Goal: Check status: Check status

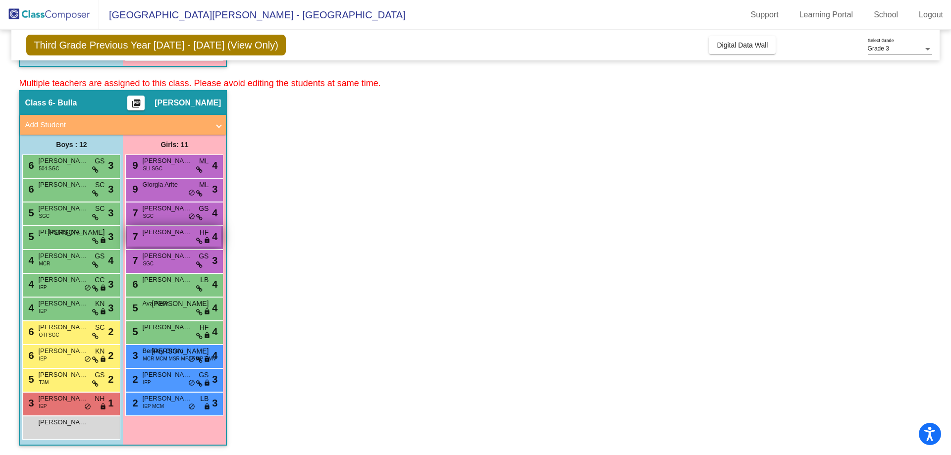
scroll to position [397, 0]
click at [77, 306] on span "[PERSON_NAME]" at bounding box center [63, 303] width 50 height 10
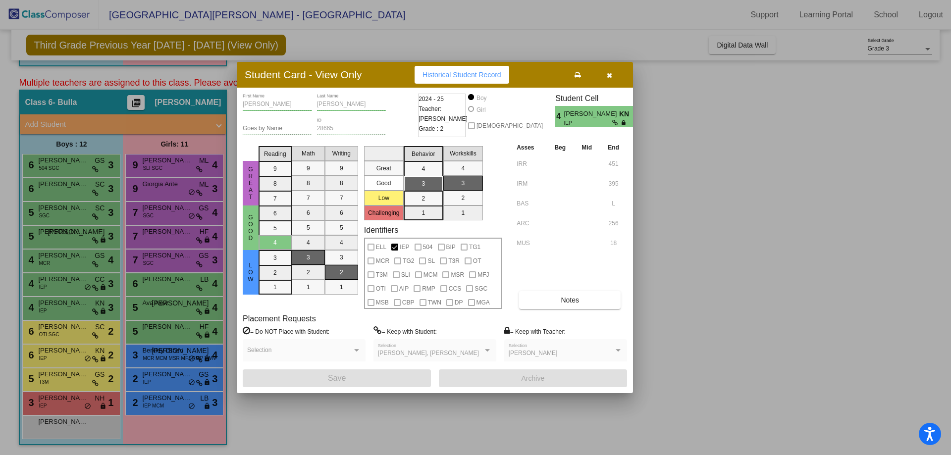
click at [606, 74] on button "button" at bounding box center [609, 75] width 32 height 18
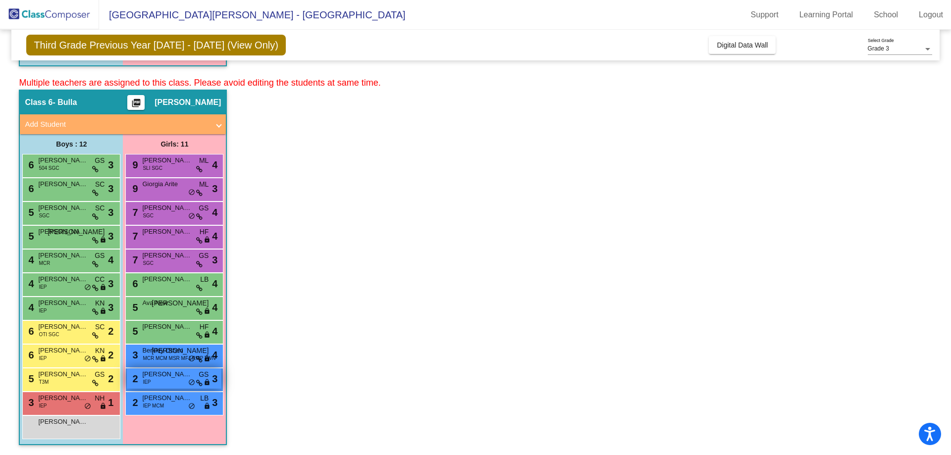
click at [167, 380] on div "2 [PERSON_NAME] IEP GS lock do_not_disturb_alt 3" at bounding box center [174, 378] width 95 height 20
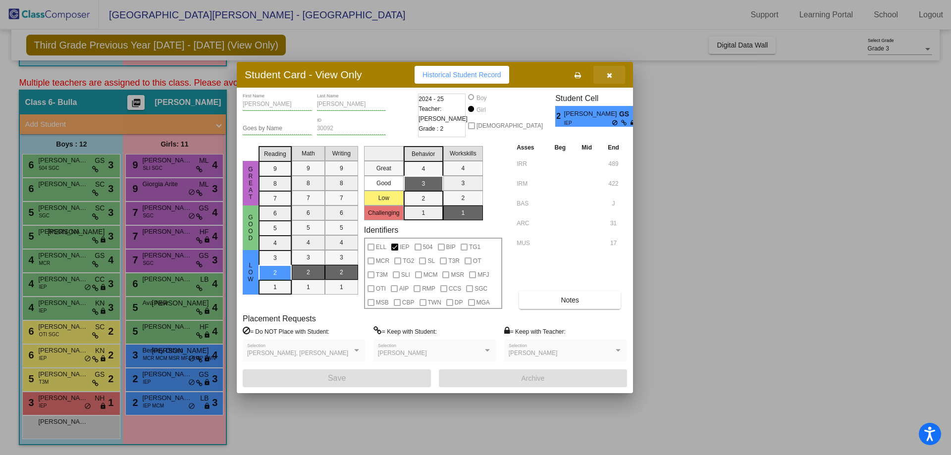
click at [611, 77] on icon "button" at bounding box center [609, 75] width 5 height 7
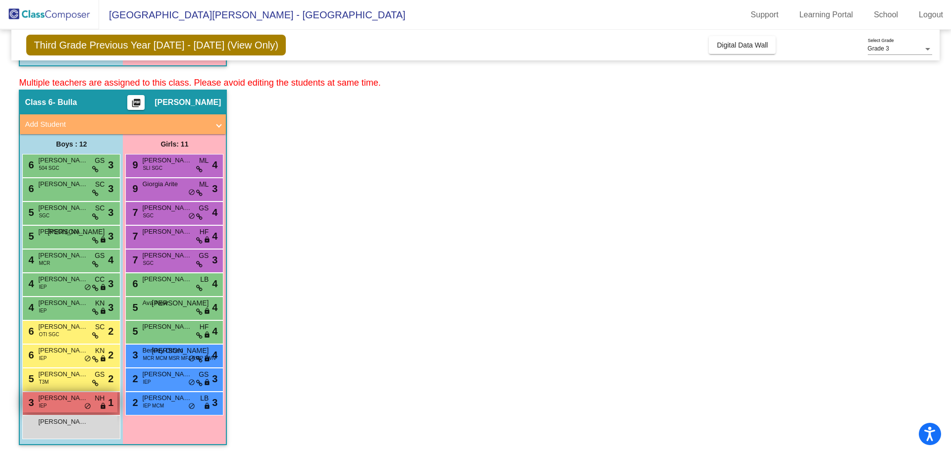
click at [51, 405] on div "3 [PERSON_NAME] IEP NH lock do_not_disturb_alt 1" at bounding box center [70, 402] width 95 height 20
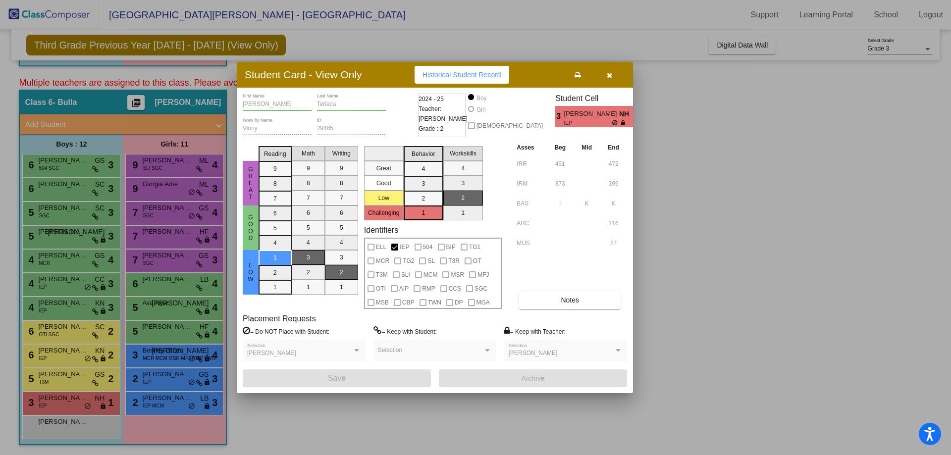
click at [610, 76] on icon "button" at bounding box center [609, 75] width 5 height 7
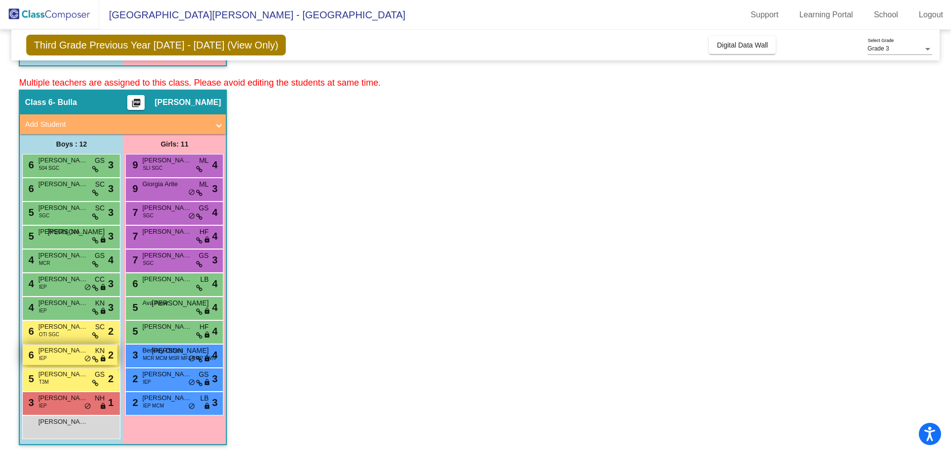
click at [60, 353] on span "[PERSON_NAME]" at bounding box center [63, 351] width 50 height 10
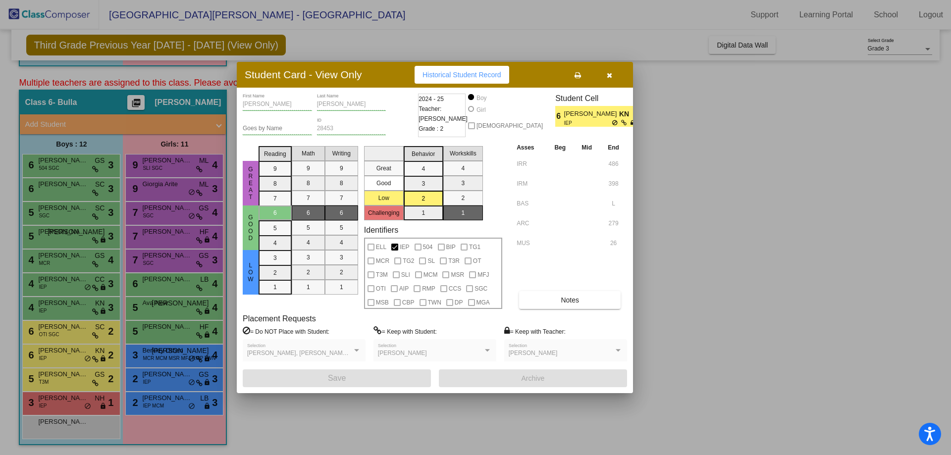
click at [613, 72] on button "button" at bounding box center [609, 75] width 32 height 18
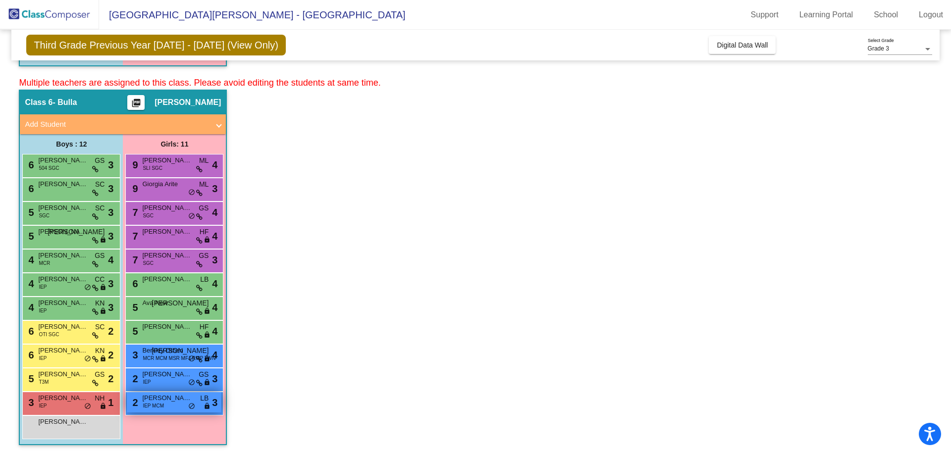
click at [153, 409] on span "IEP MCM" at bounding box center [153, 405] width 21 height 7
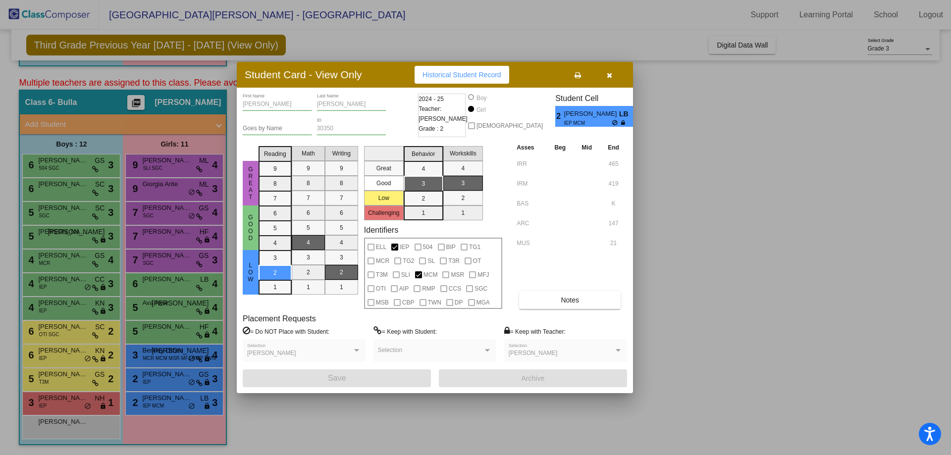
click at [612, 71] on span "button" at bounding box center [609, 75] width 5 height 8
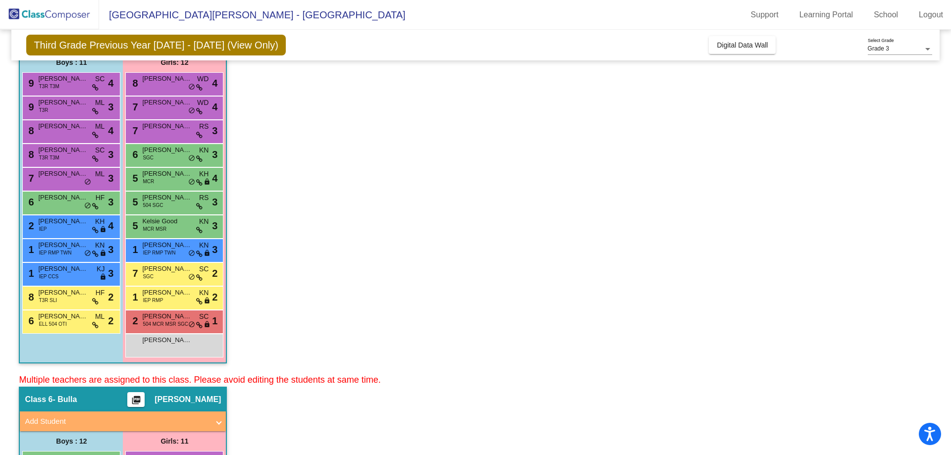
scroll to position [50, 0]
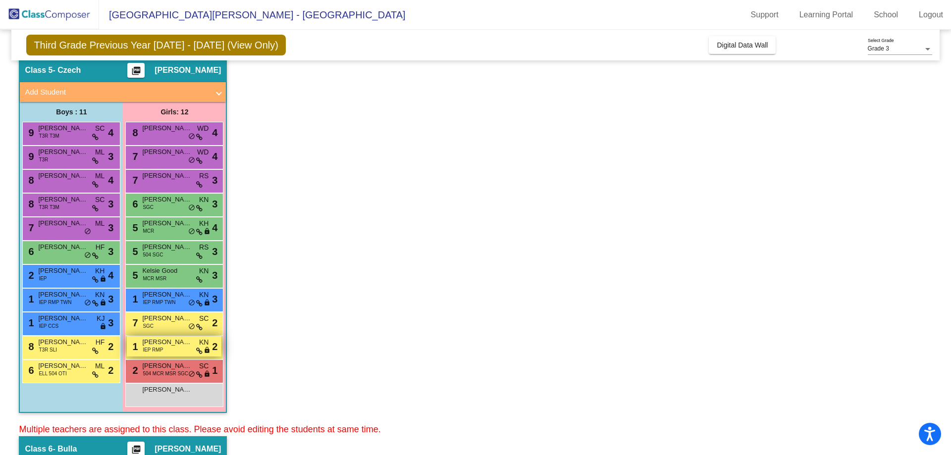
click at [170, 351] on div "1 [PERSON_NAME] IEP RMP KN lock do_not_disturb_alt 2" at bounding box center [174, 346] width 95 height 20
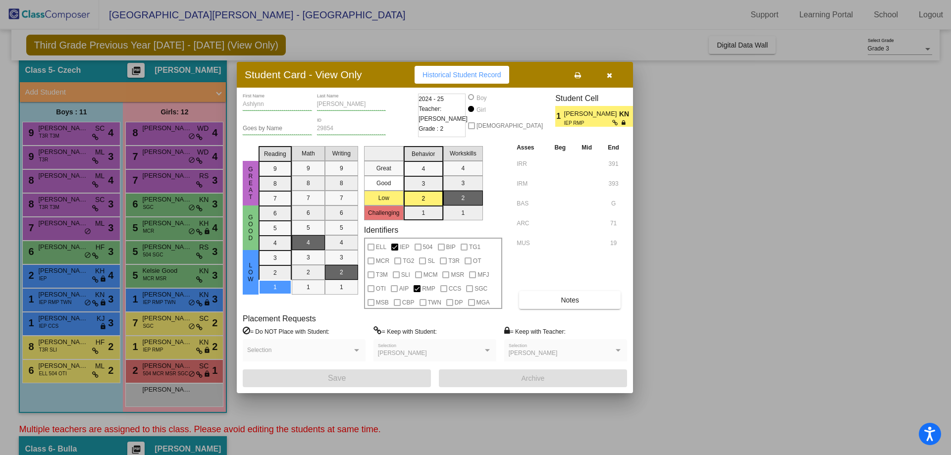
click at [612, 71] on button "button" at bounding box center [609, 75] width 32 height 18
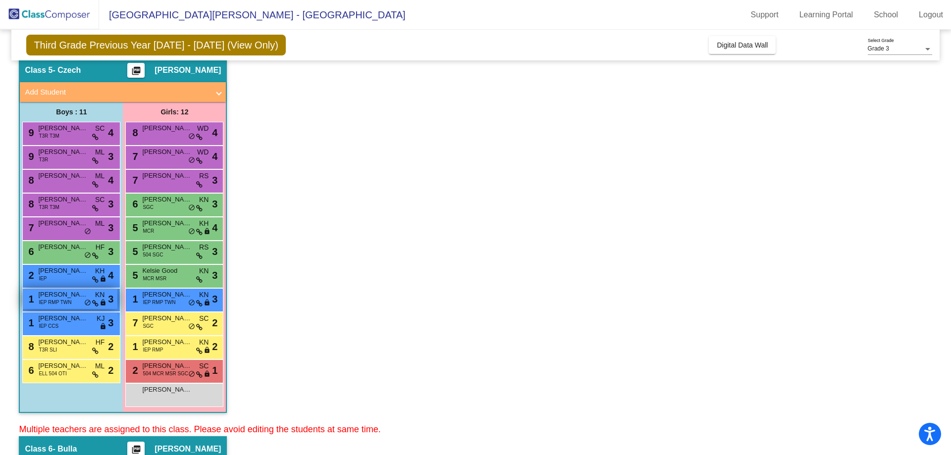
click at [60, 302] on span "IEP RMP TWN" at bounding box center [55, 302] width 33 height 7
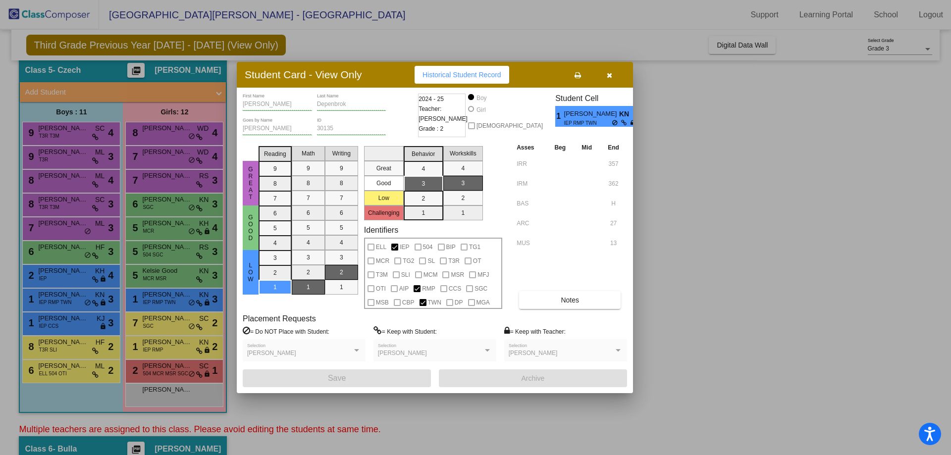
click at [609, 72] on icon "button" at bounding box center [609, 75] width 5 height 7
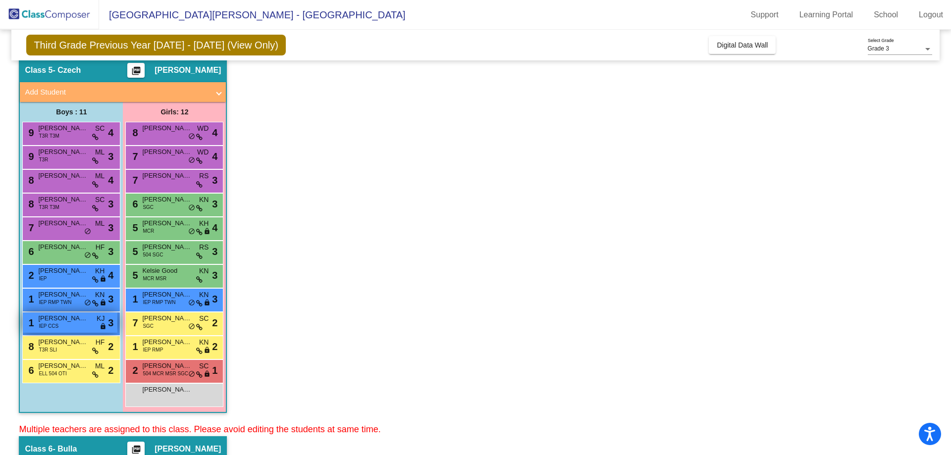
click at [58, 324] on span "IEP CCS" at bounding box center [49, 325] width 20 height 7
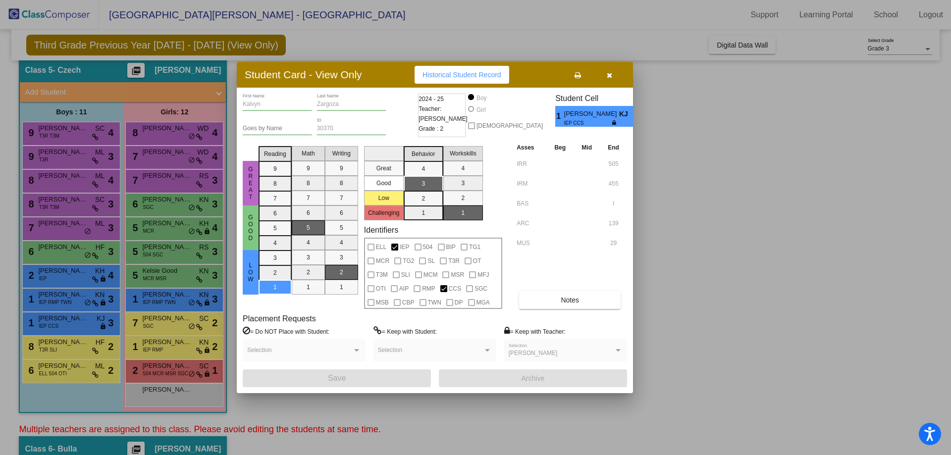
click at [615, 71] on button "button" at bounding box center [609, 75] width 32 height 18
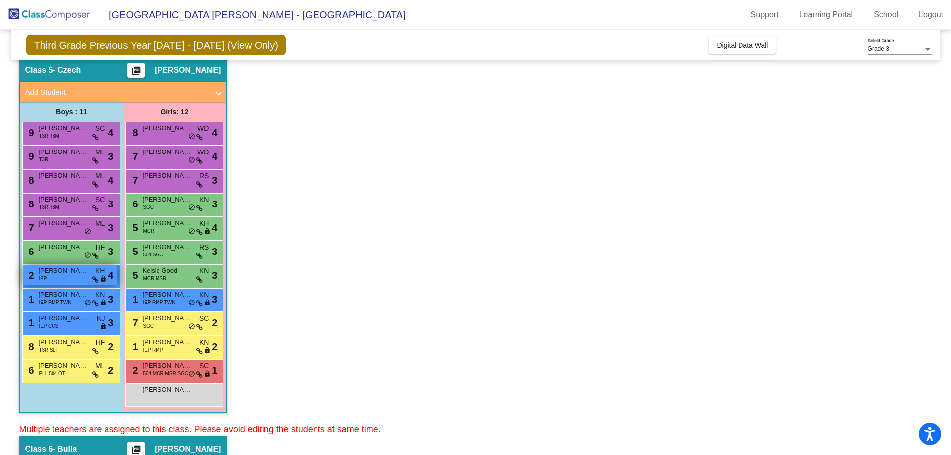
click at [64, 270] on span "[PERSON_NAME]" at bounding box center [63, 271] width 50 height 10
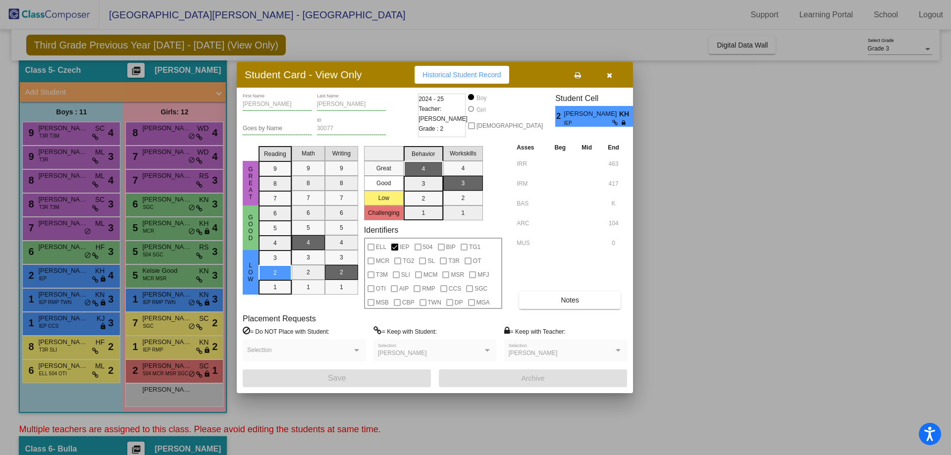
click at [604, 76] on button "button" at bounding box center [609, 75] width 32 height 18
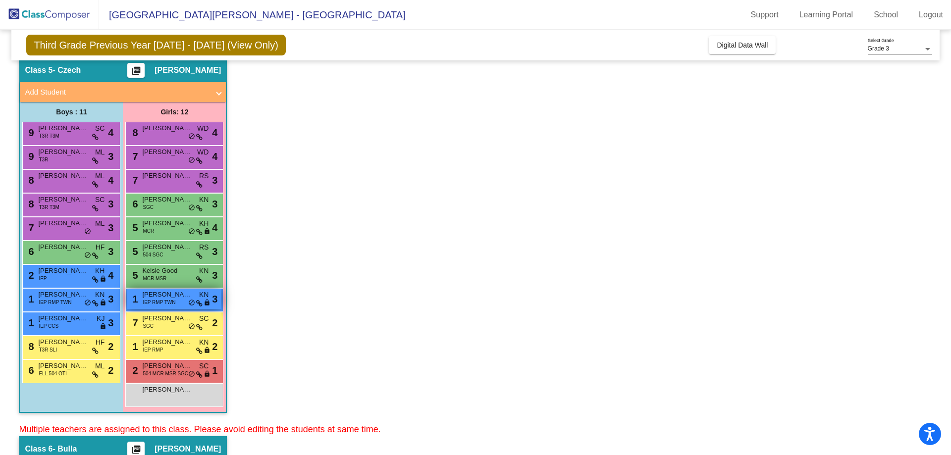
click at [160, 304] on span "IEP RMP TWN" at bounding box center [159, 302] width 33 height 7
